Goal: Complete application form

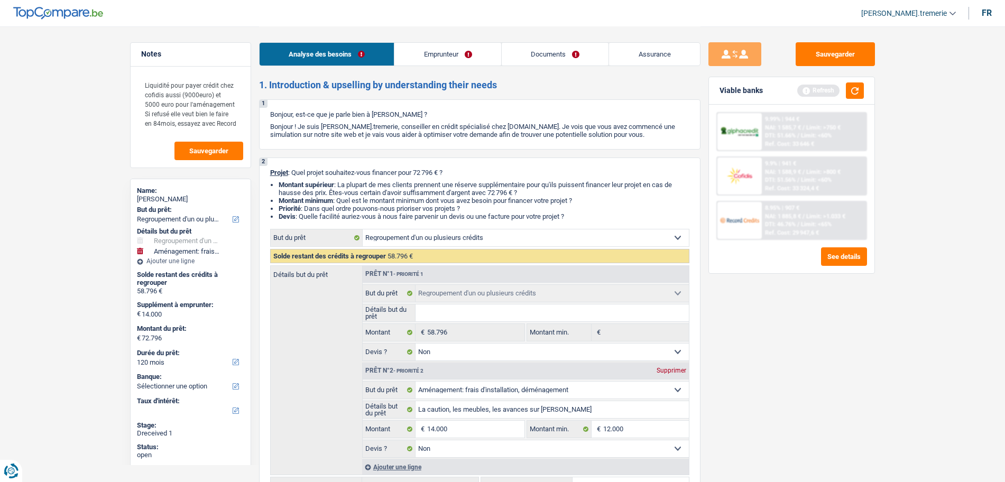
select select "refinancing"
select select "movingOrInstallation"
select select "120"
select select "refinancing"
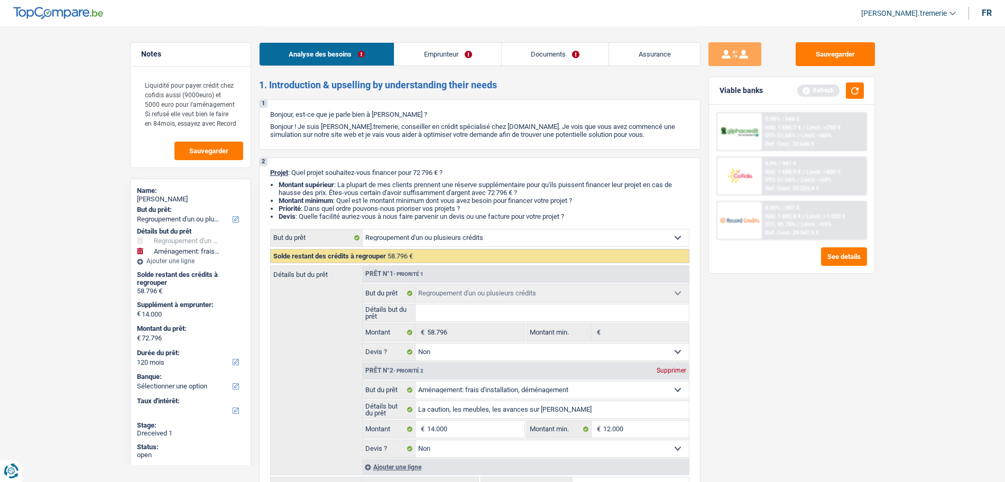
select select "refinancing"
select select "false"
select select "movingOrInstallation"
select select "false"
select select "120"
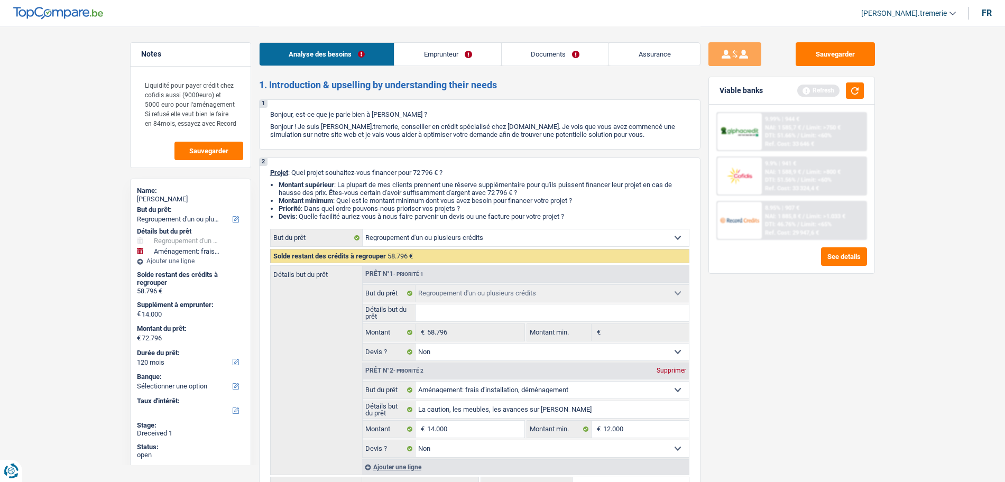
select select "publicEmployee"
select select "netSalary"
select select "mealVouchers"
select select "rents"
select select "personalLoan"
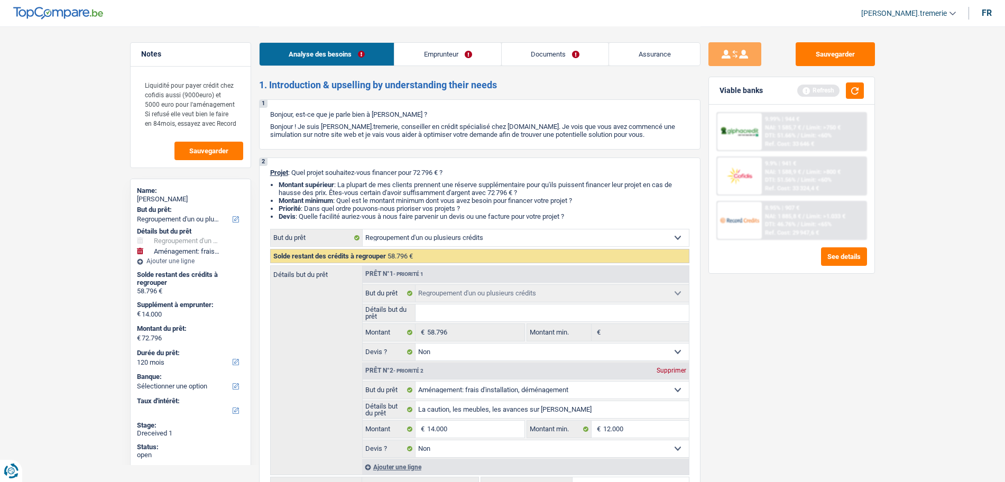
select select "other"
select select "120"
select select "personalLoan"
select select "other"
select select "48"
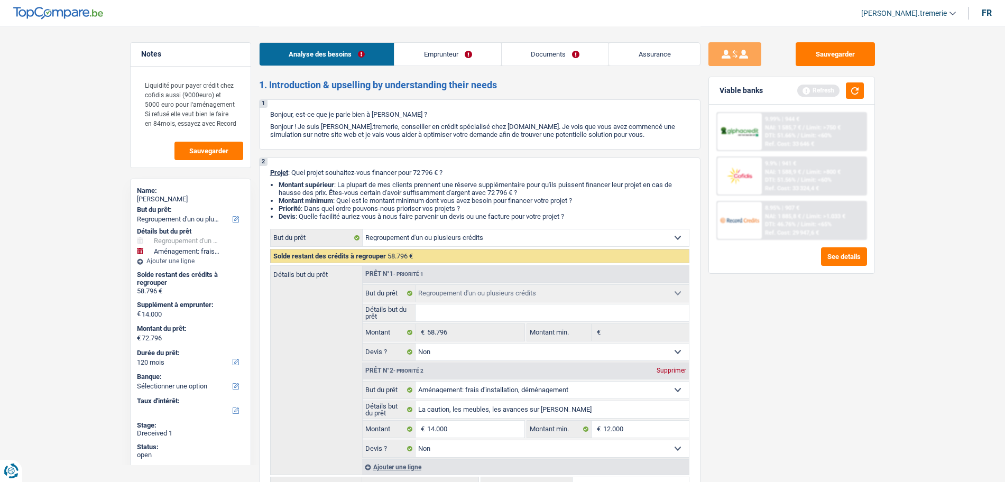
select select "refinancing"
select select "false"
select select "movingOrInstallation"
select select "false"
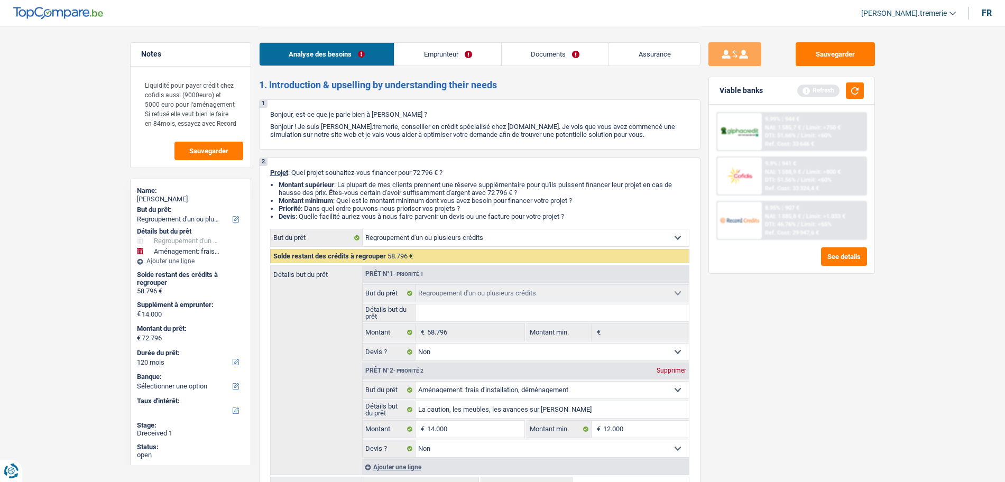
select select "120"
click at [561, 55] on link "Documents" at bounding box center [555, 54] width 107 height 23
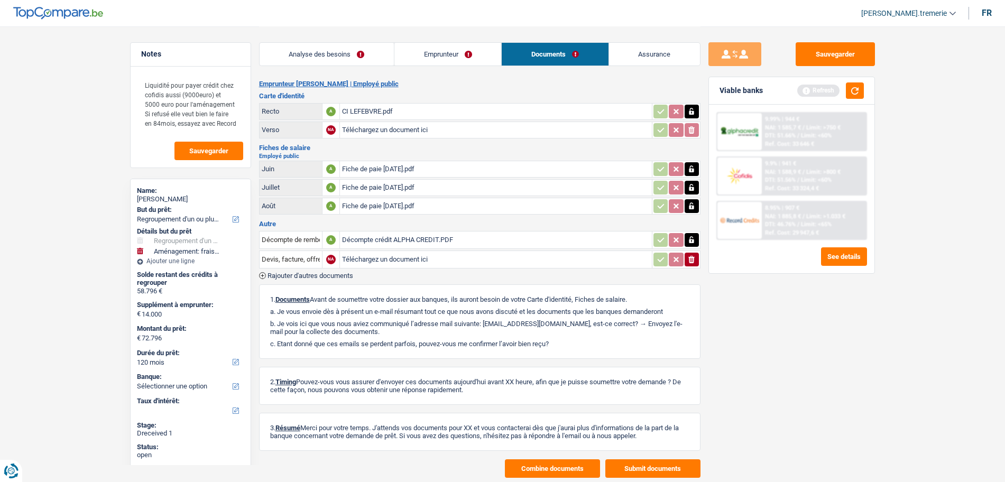
click at [543, 465] on button "Combine documents" at bounding box center [552, 468] width 95 height 19
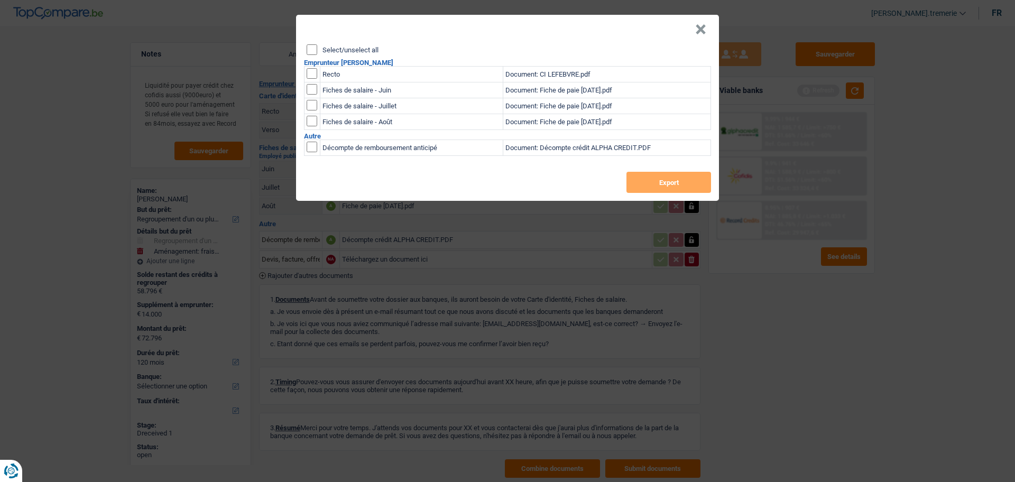
click at [309, 51] on input "Select/unselect all" at bounding box center [312, 49] width 11 height 11
checkbox input "true"
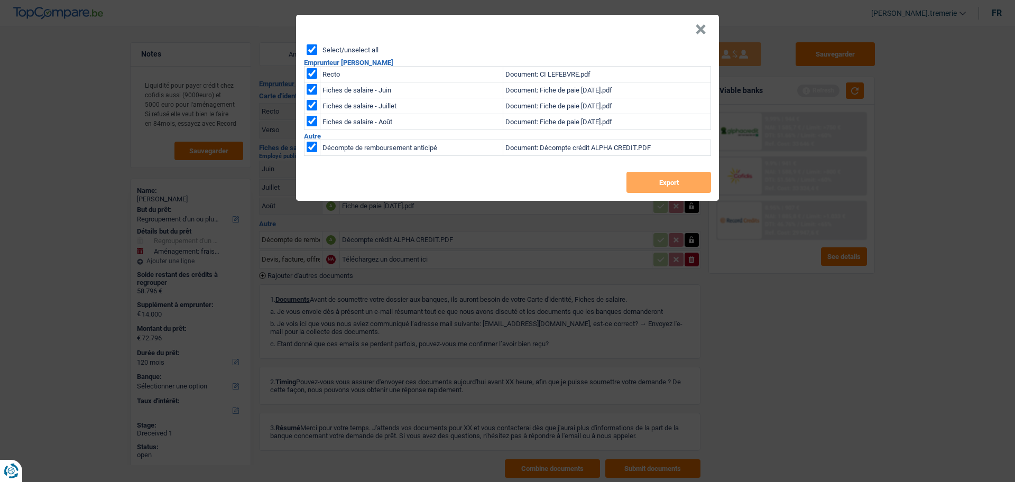
checkbox input "true"
click at [675, 184] on button "Export" at bounding box center [668, 182] width 85 height 21
